Goal: Book appointment/travel/reservation

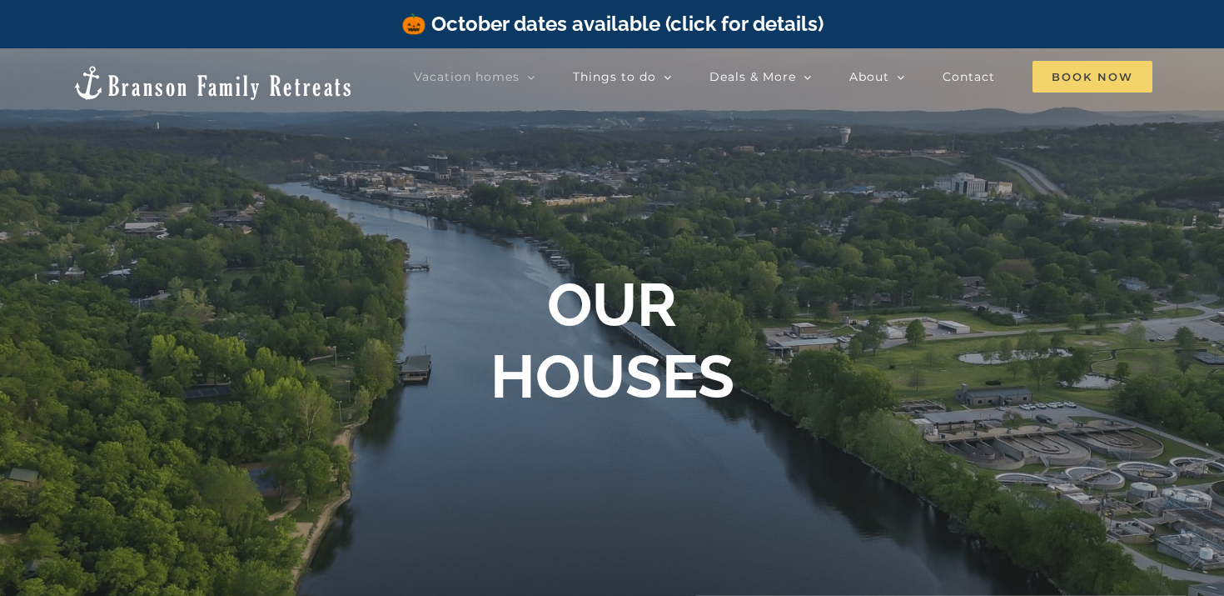
click at [1075, 69] on span "Book Now" at bounding box center [1093, 77] width 120 height 32
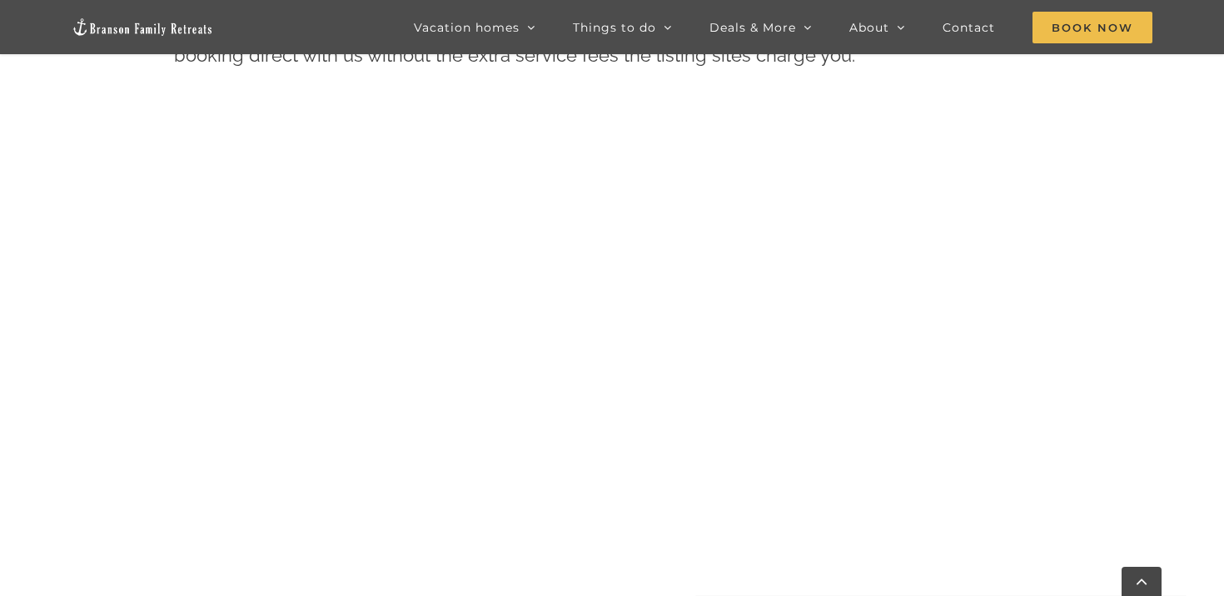
scroll to position [762, 0]
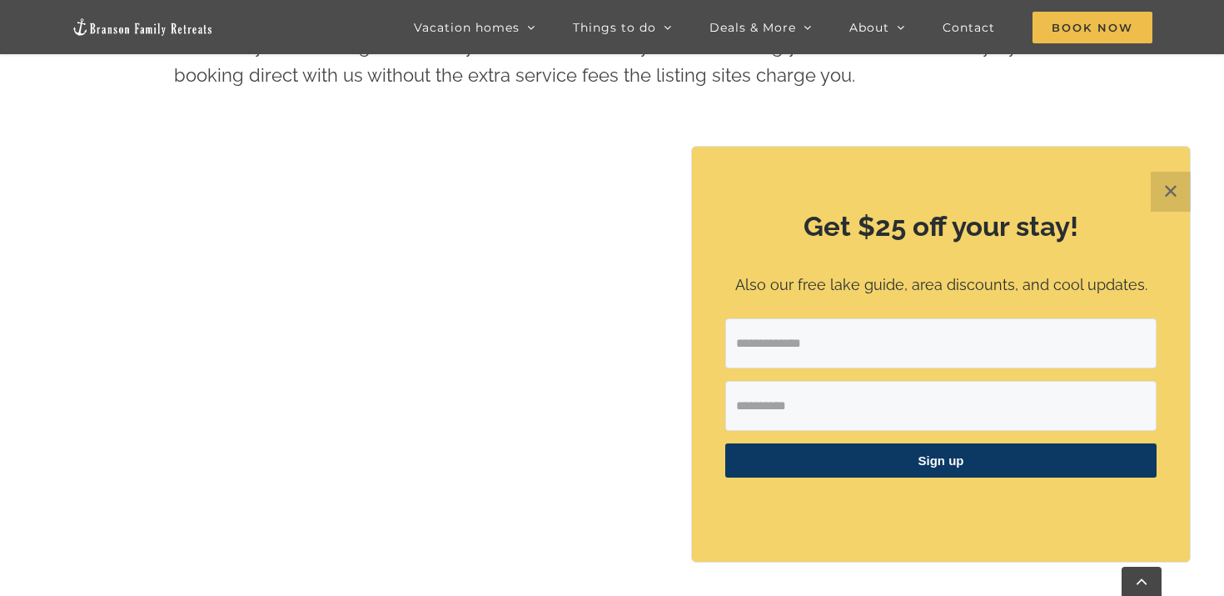
click at [1165, 191] on button "✕" at bounding box center [1171, 192] width 40 height 40
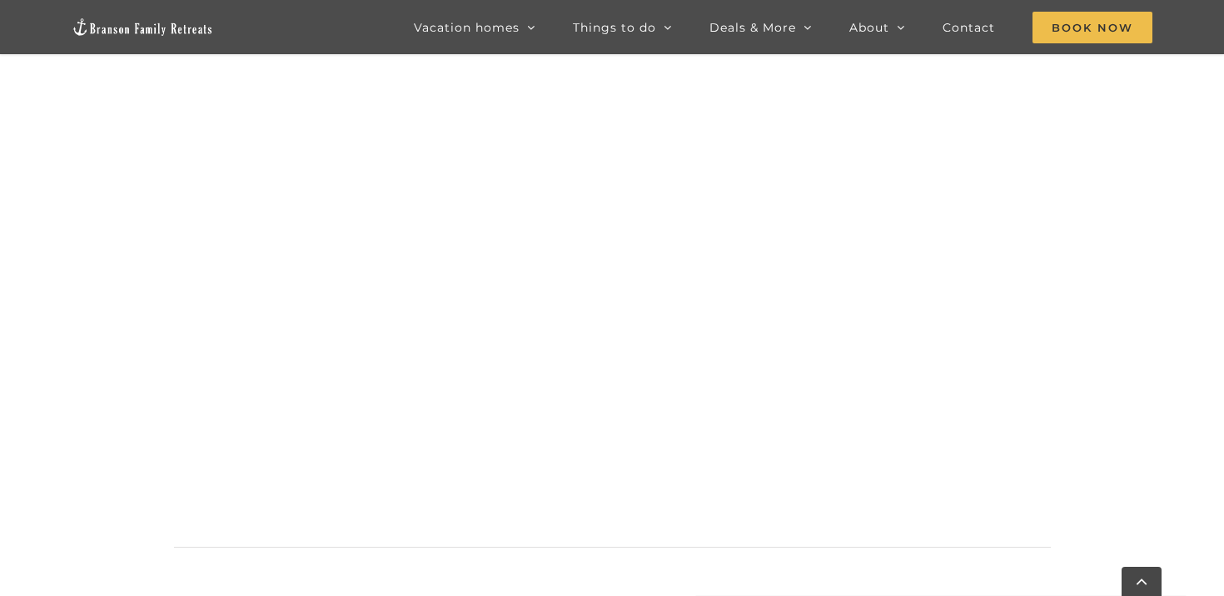
scroll to position [855, 0]
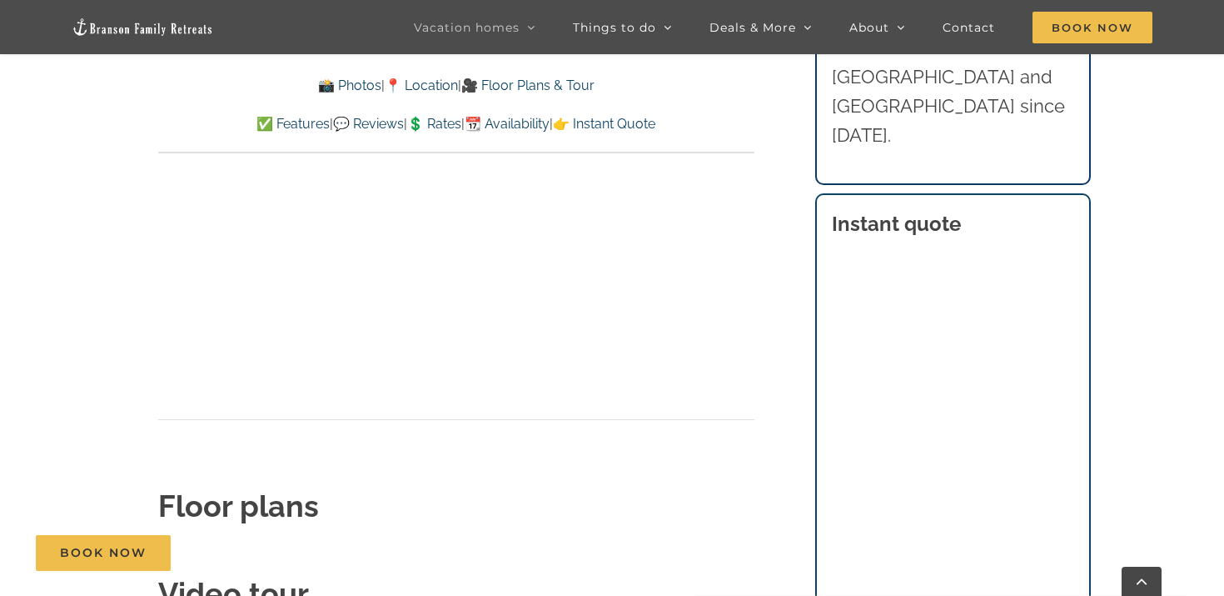
scroll to position [5768, 0]
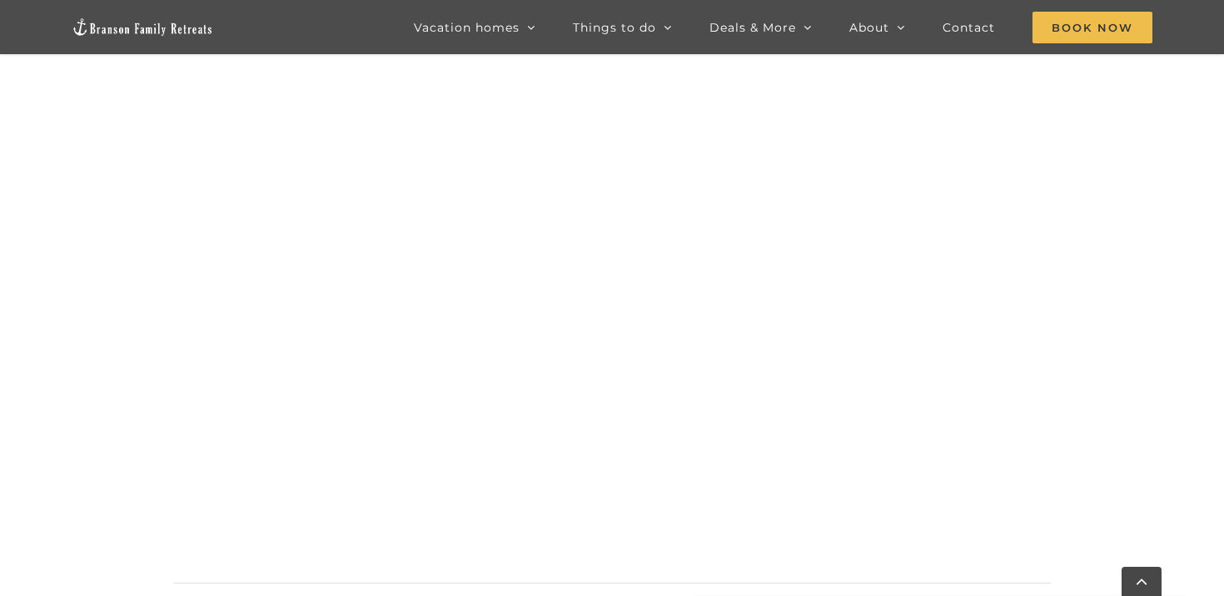
scroll to position [814, 0]
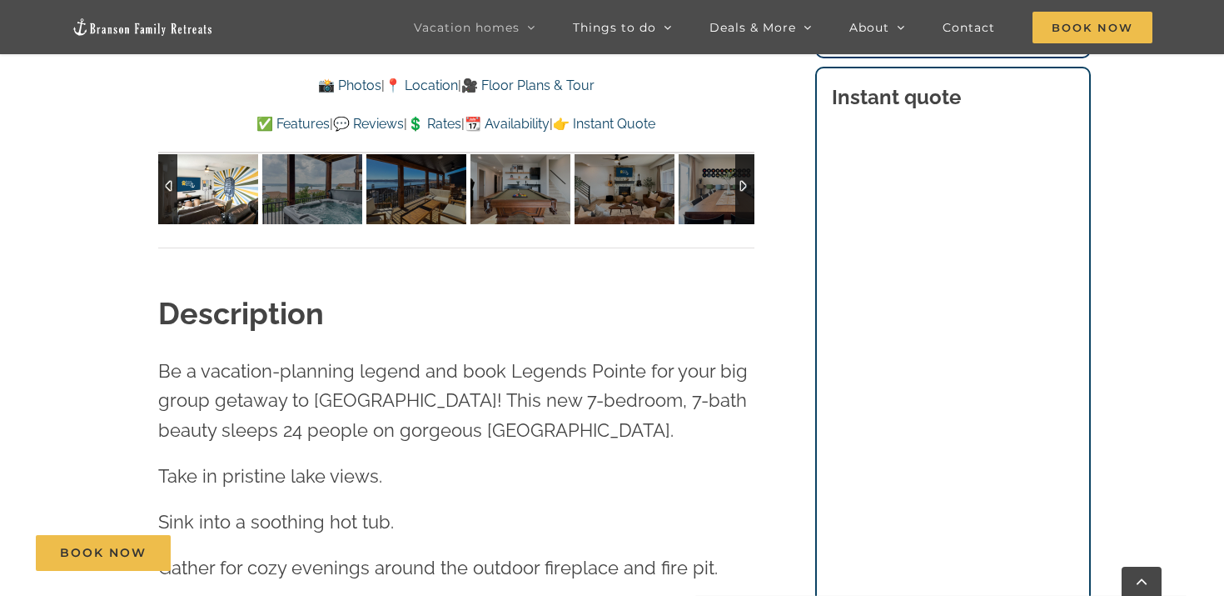
scroll to position [1506, 0]
